Goal: Navigation & Orientation: Understand site structure

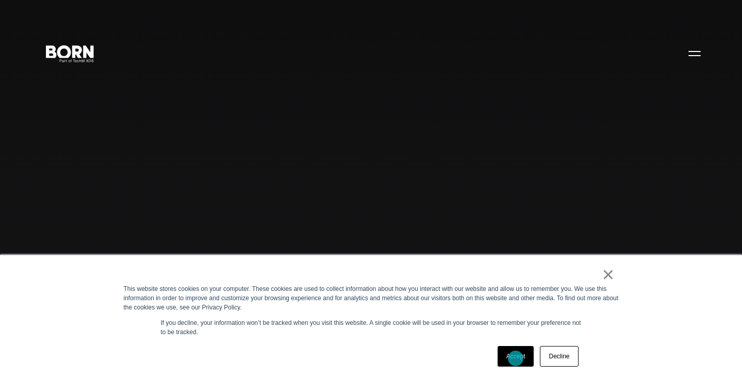
click at [514, 358] on link "Accept" at bounding box center [515, 356] width 37 height 21
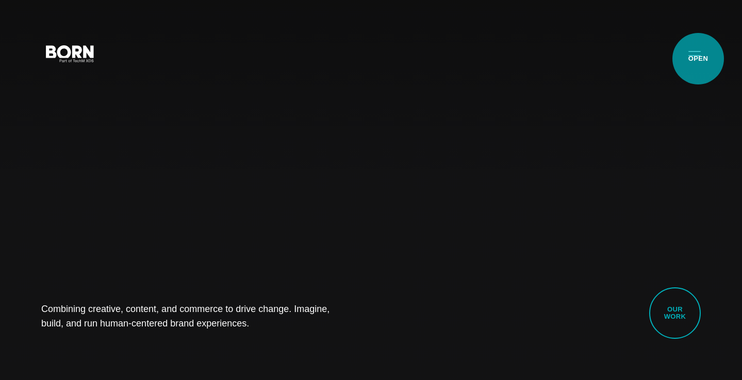
click at [698, 59] on button "Primary Menu" at bounding box center [694, 53] width 25 height 22
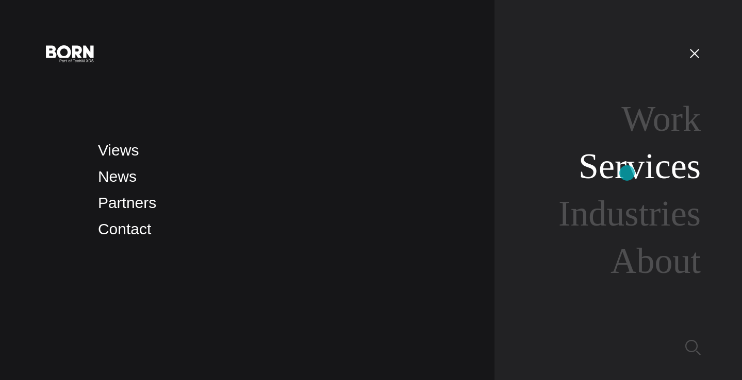
click at [627, 173] on link "Services" at bounding box center [639, 166] width 122 height 40
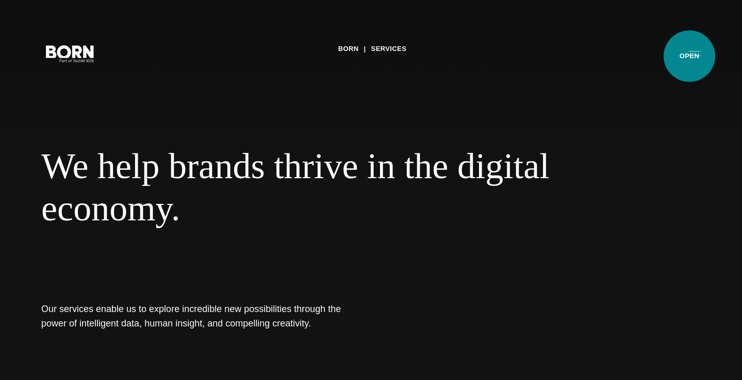
click at [689, 56] on button "Primary Menu" at bounding box center [694, 53] width 25 height 22
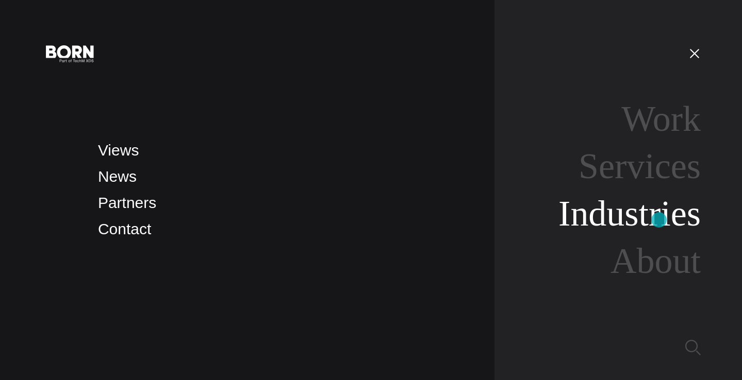
click at [659, 220] on link "Industries" at bounding box center [629, 214] width 142 height 40
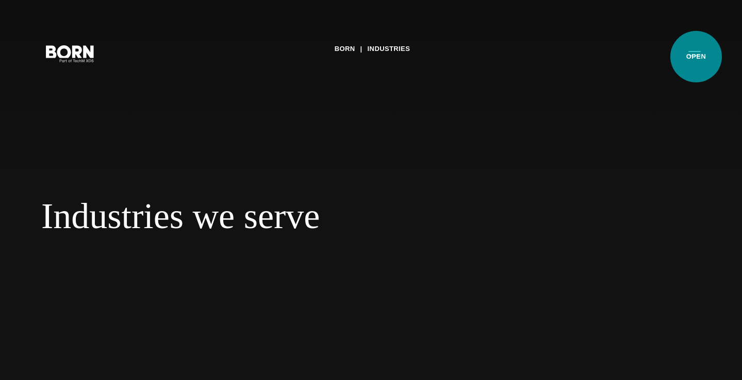
click at [696, 57] on button "Primary Menu" at bounding box center [694, 53] width 25 height 22
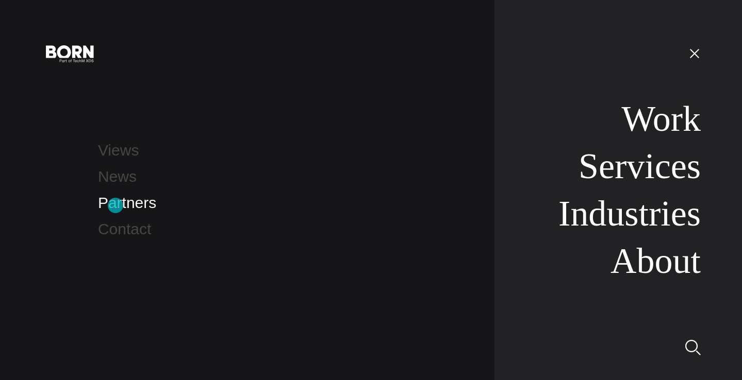
click at [115, 206] on link "Partners" at bounding box center [127, 202] width 58 height 17
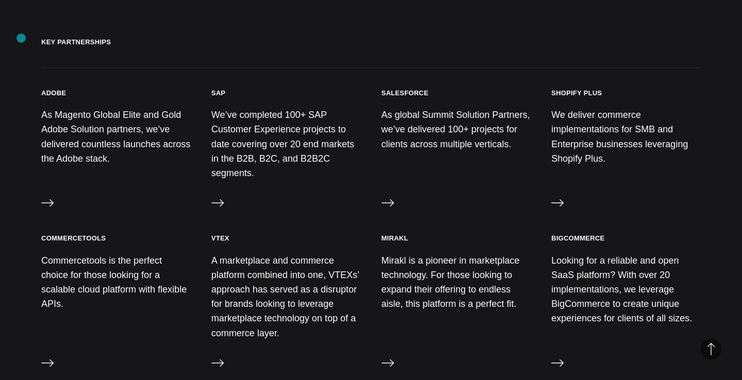
scroll to position [448, 0]
